Goal: Task Accomplishment & Management: Manage account settings

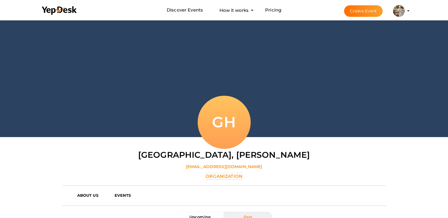
click at [404, 10] on img at bounding box center [399, 11] width 12 height 12
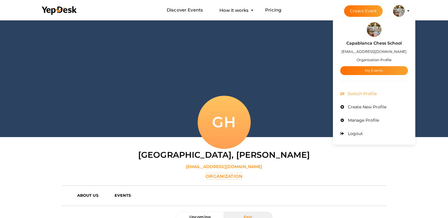
click at [362, 91] on span "Switch Profile" at bounding box center [362, 93] width 30 height 5
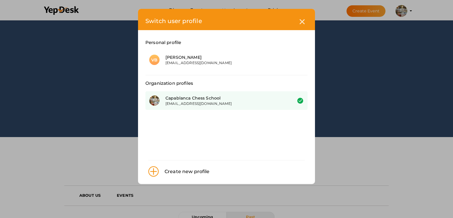
click at [196, 102] on div "[EMAIL_ADDRESS][DOMAIN_NAME]" at bounding box center [224, 103] width 118 height 5
click at [403, 11] on div "Switch user profile Personal profile VB Vijin Babu md@capablancachessschool.com…" at bounding box center [226, 109] width 453 height 218
click at [303, 19] on icon at bounding box center [302, 21] width 5 height 5
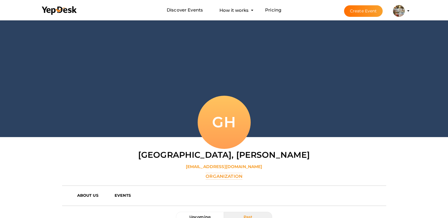
click at [391, 9] on button "Capablanca Chess School md@capablancachessschool.com Organization Profile My Ev…" at bounding box center [398, 11] width 15 height 12
click at [397, 11] on img at bounding box center [399, 11] width 12 height 12
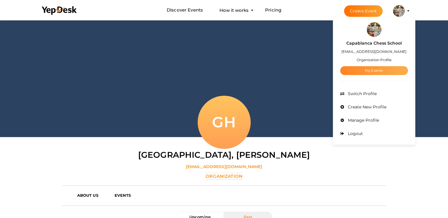
click at [369, 66] on link "My Events" at bounding box center [374, 70] width 68 height 9
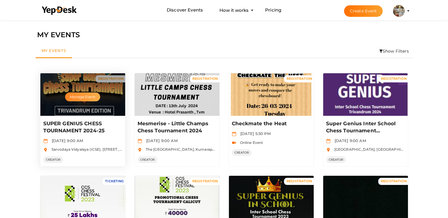
click at [87, 101] on button "Manage Event" at bounding box center [82, 96] width 35 height 9
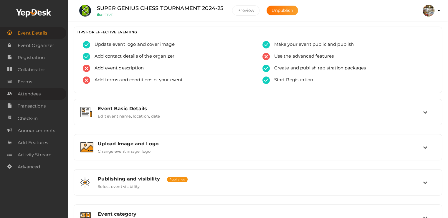
click at [31, 96] on span "Attendees" at bounding box center [29, 94] width 23 height 12
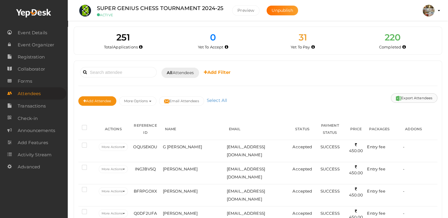
click at [416, 95] on button "Export Attendees" at bounding box center [414, 97] width 47 height 9
